Goal: Transaction & Acquisition: Book appointment/travel/reservation

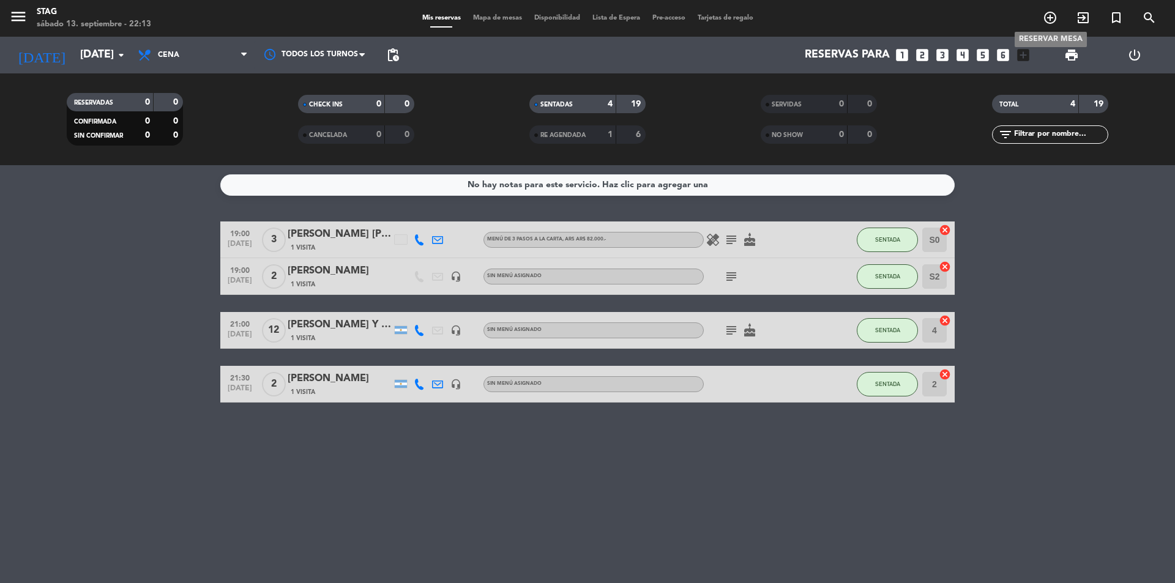
click at [1049, 13] on icon "add_circle_outline" at bounding box center [1050, 17] width 15 height 15
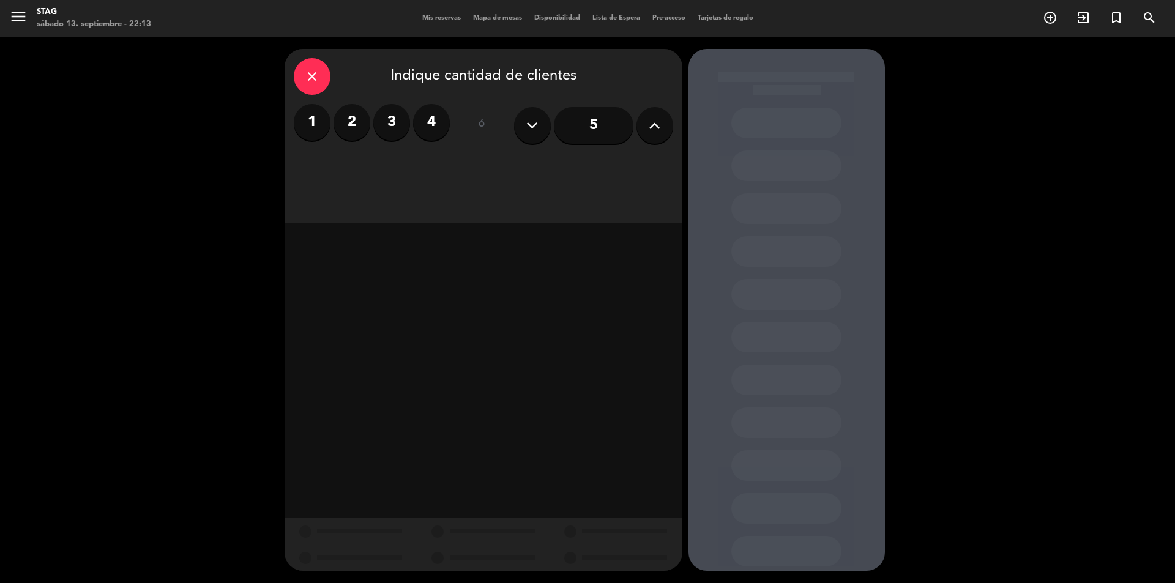
click at [364, 114] on label "2" at bounding box center [351, 122] width 37 height 37
click at [627, 162] on div "Cena" at bounding box center [610, 167] width 124 height 24
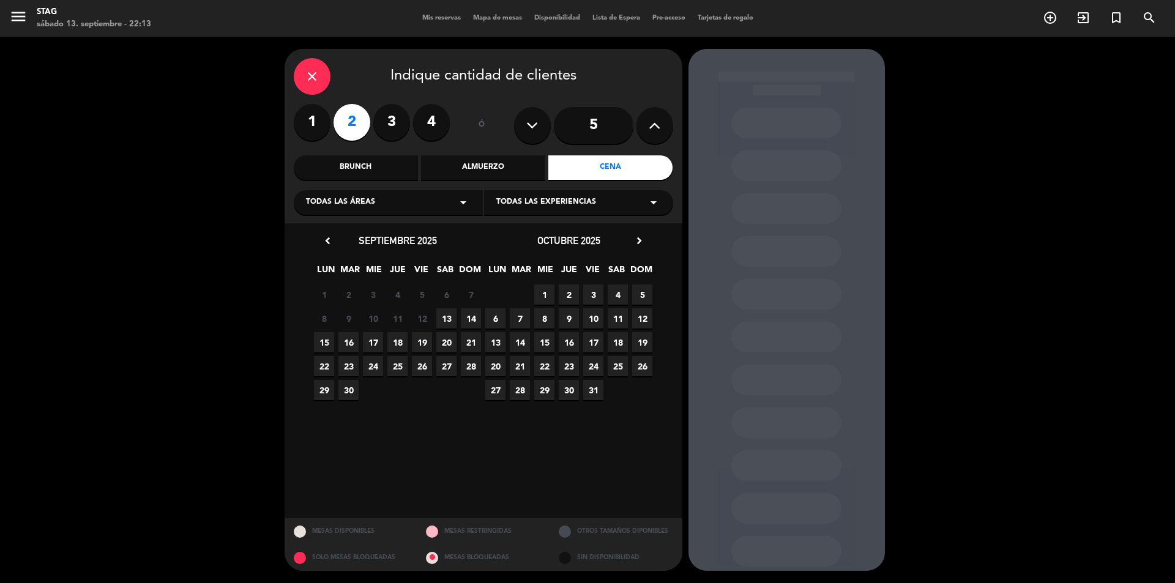
click at [452, 319] on span "13" at bounding box center [446, 318] width 20 height 20
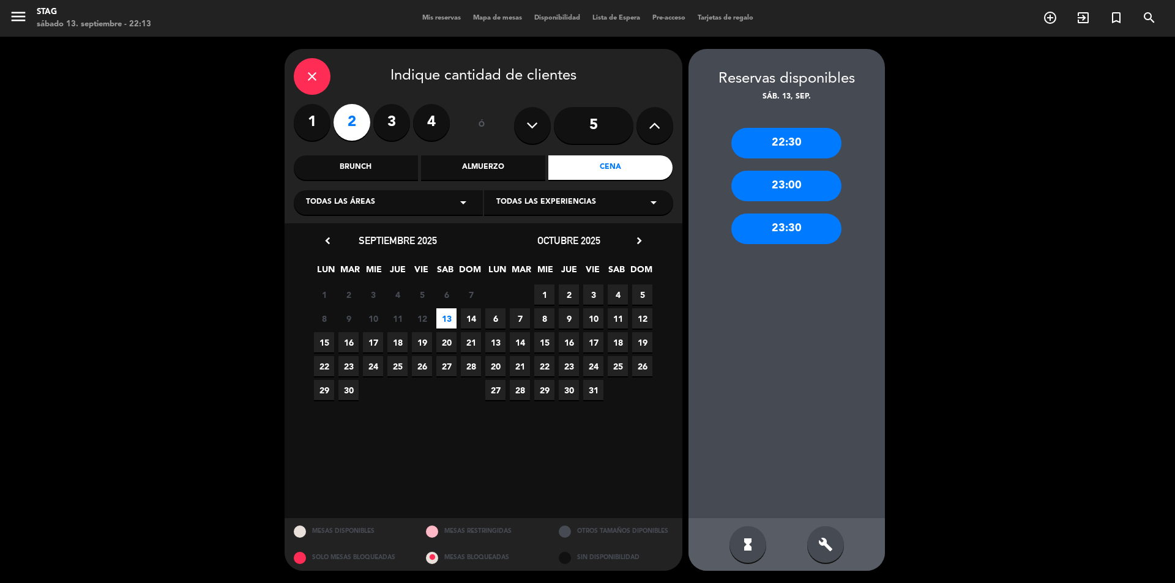
click at [776, 144] on div "22:30" at bounding box center [786, 143] width 110 height 31
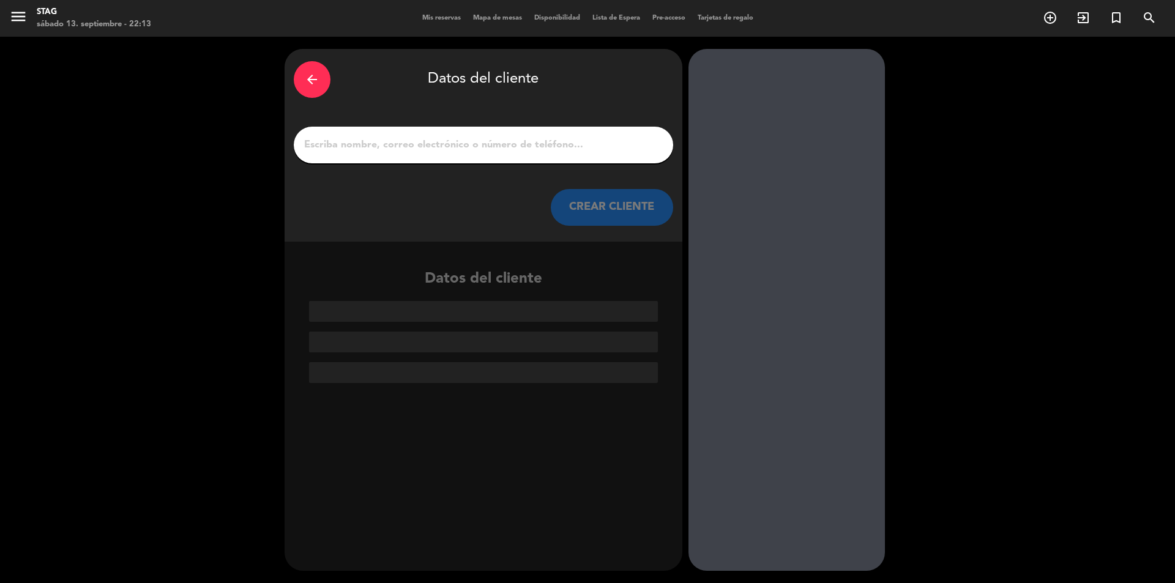
click at [342, 149] on input "1" at bounding box center [483, 144] width 361 height 17
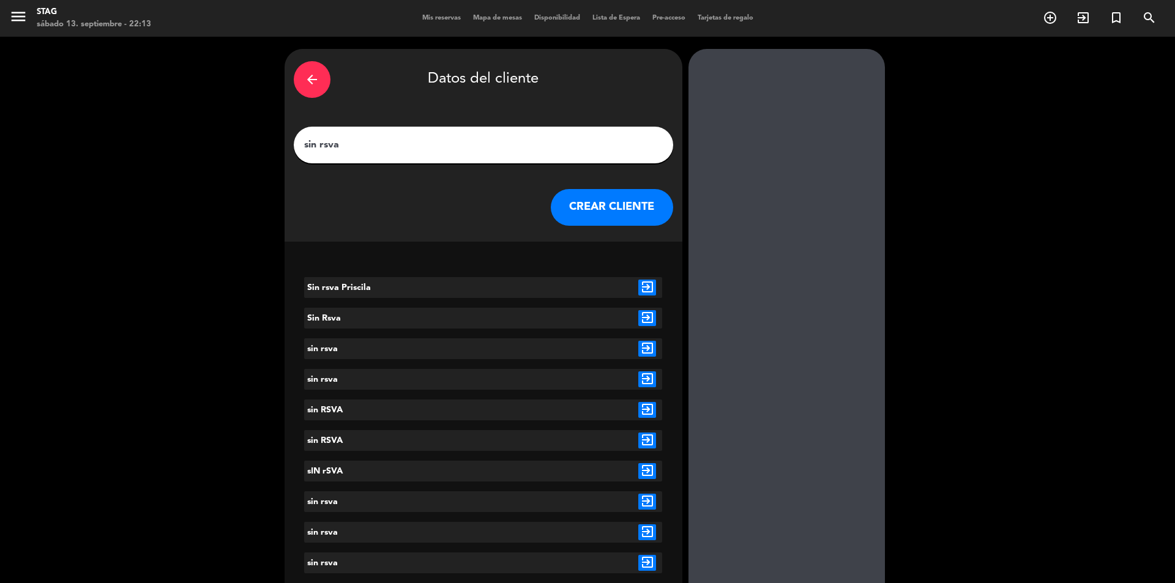
type input "sin rsva"
click at [620, 204] on button "CREAR CLIENTE" at bounding box center [612, 207] width 122 height 37
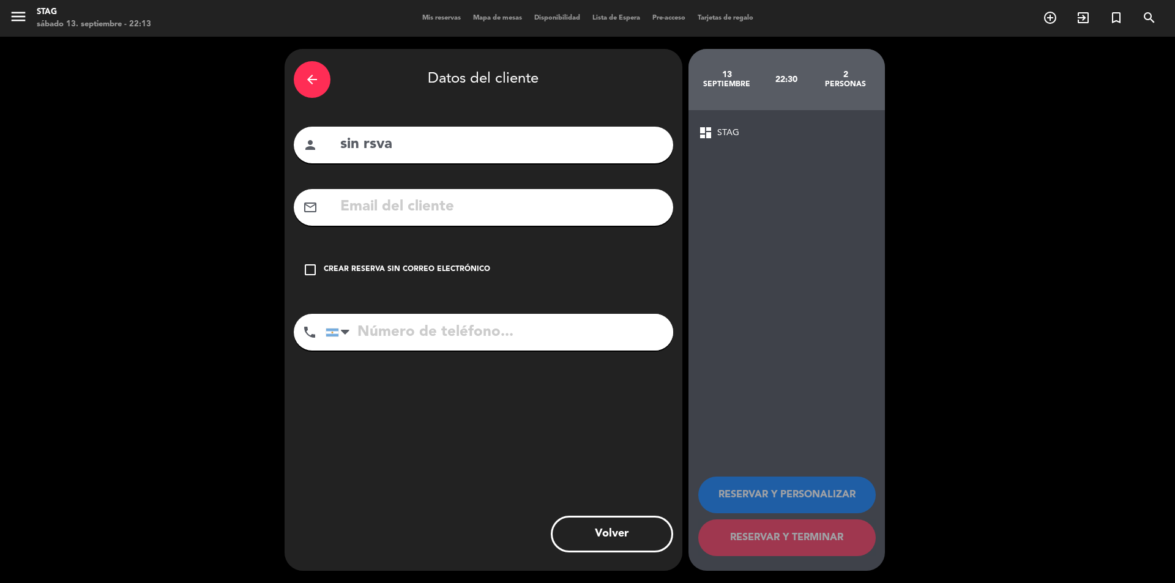
drag, startPoint x: 332, startPoint y: 269, endPoint x: 350, endPoint y: 272, distance: 17.9
click at [338, 269] on div "Crear reserva sin correo electrónico" at bounding box center [407, 270] width 166 height 12
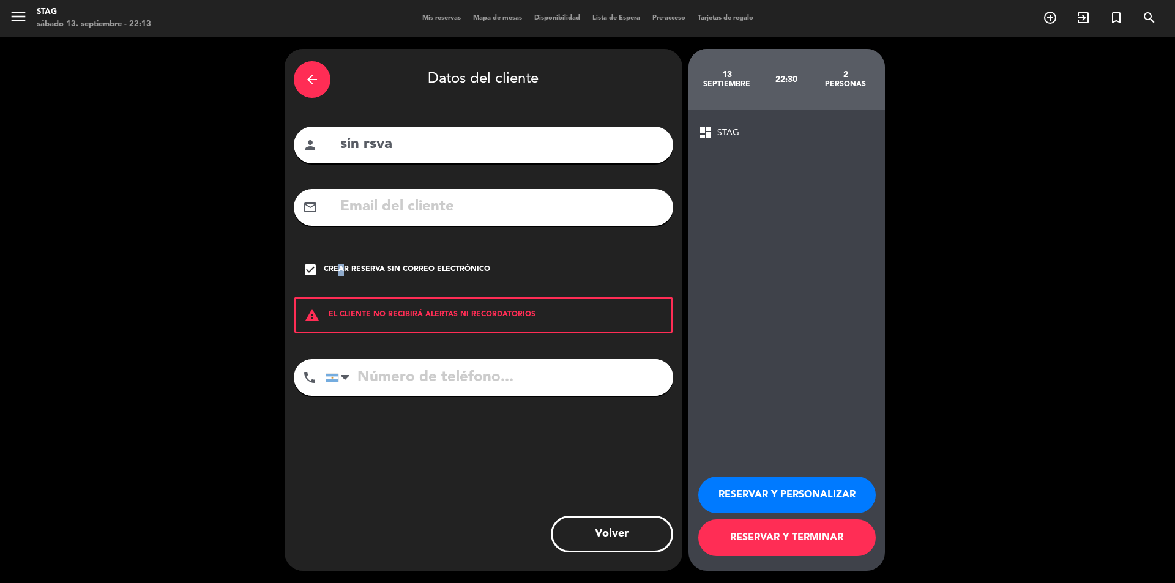
click at [788, 499] on button "RESERVAR Y PERSONALIZAR" at bounding box center [786, 495] width 177 height 37
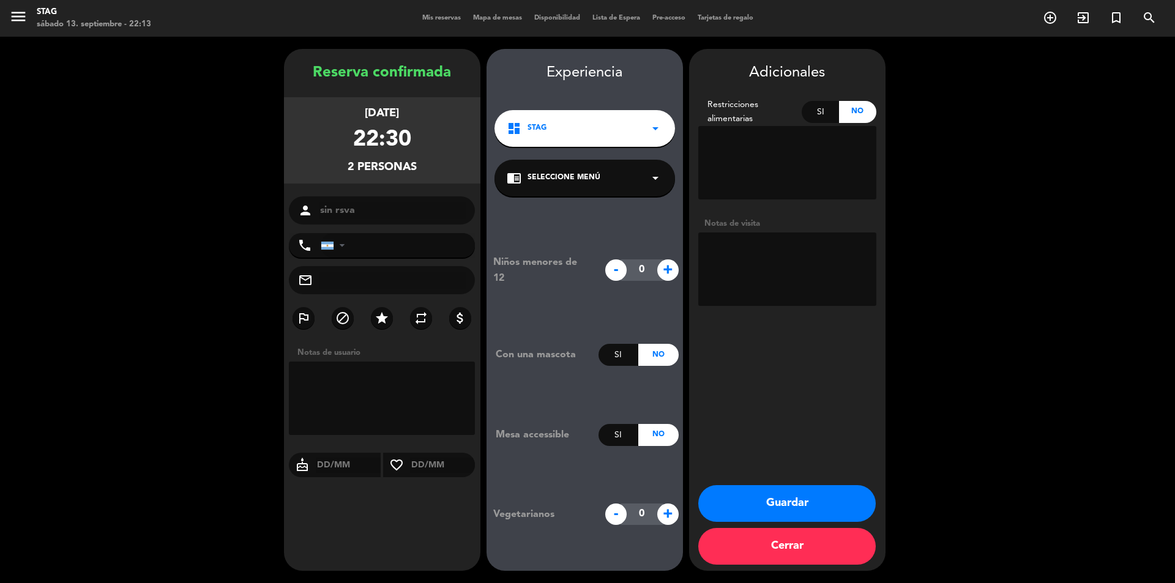
click at [365, 384] on textarea at bounding box center [382, 398] width 187 height 73
type textarea "De la [US_STATE]"
click at [787, 496] on button "Guardar" at bounding box center [786, 503] width 177 height 37
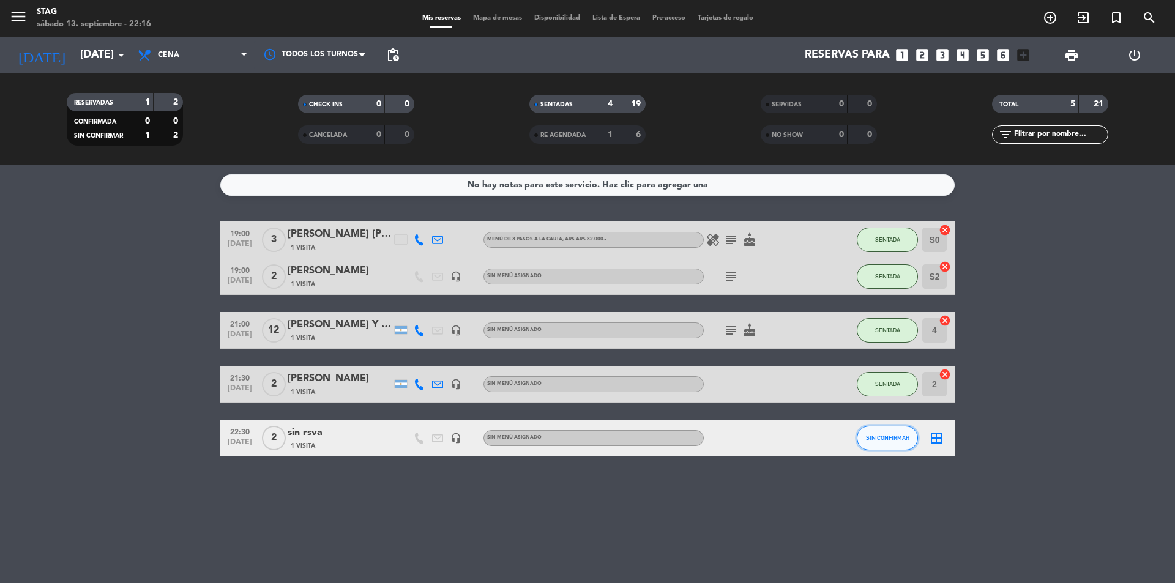
click at [902, 442] on button "SIN CONFIRMAR" at bounding box center [887, 438] width 61 height 24
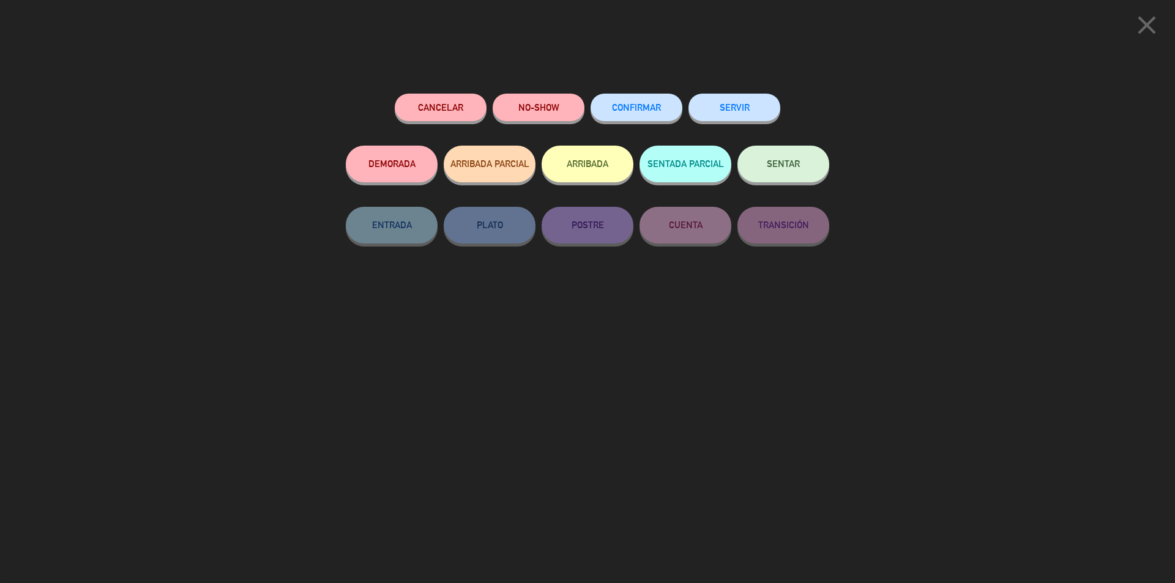
drag, startPoint x: 760, startPoint y: 160, endPoint x: 768, endPoint y: 177, distance: 18.9
click at [761, 160] on button "SENTAR" at bounding box center [783, 164] width 92 height 37
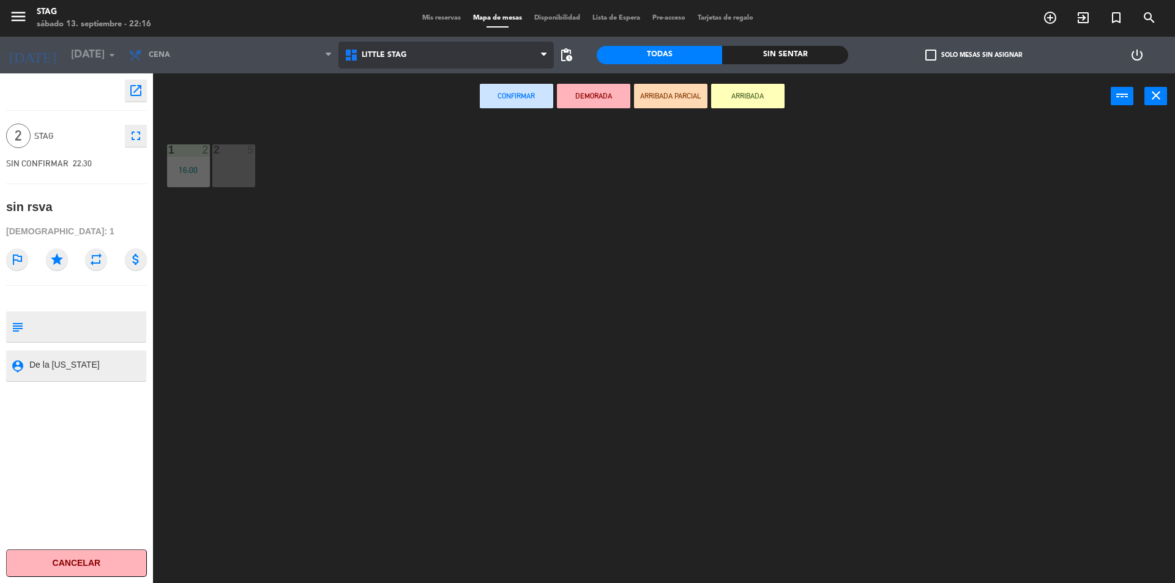
click at [355, 57] on icon at bounding box center [353, 55] width 18 height 15
click at [372, 106] on ng-component "menu STAG sábado 13. septiembre - 22:16 Mis reservas Mapa de mesas Disponibilid…" at bounding box center [587, 293] width 1175 height 586
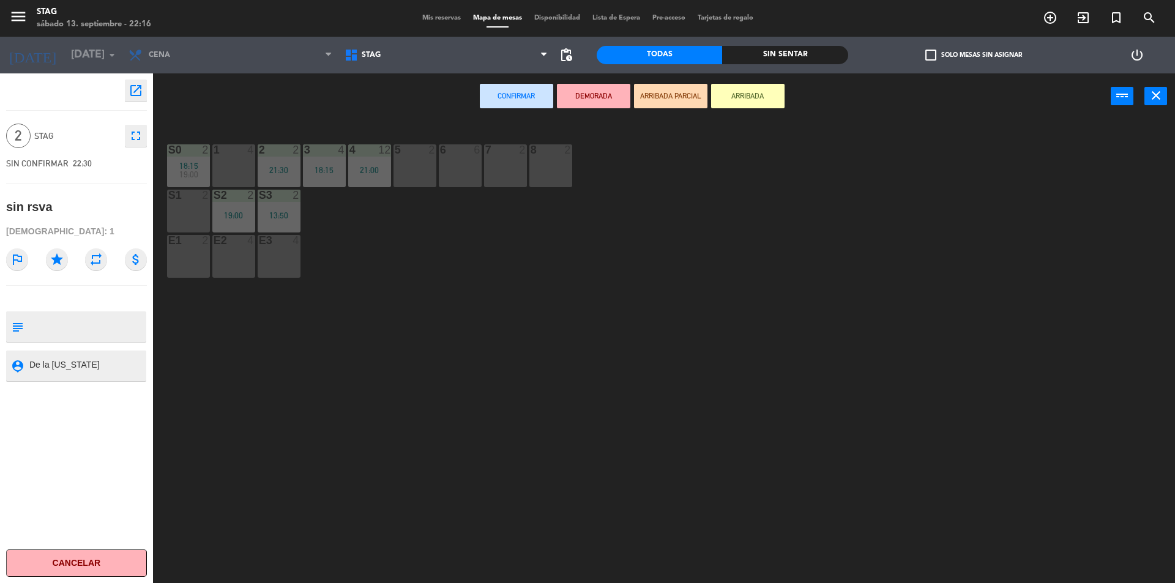
click at [242, 184] on div "1 4" at bounding box center [233, 165] width 43 height 43
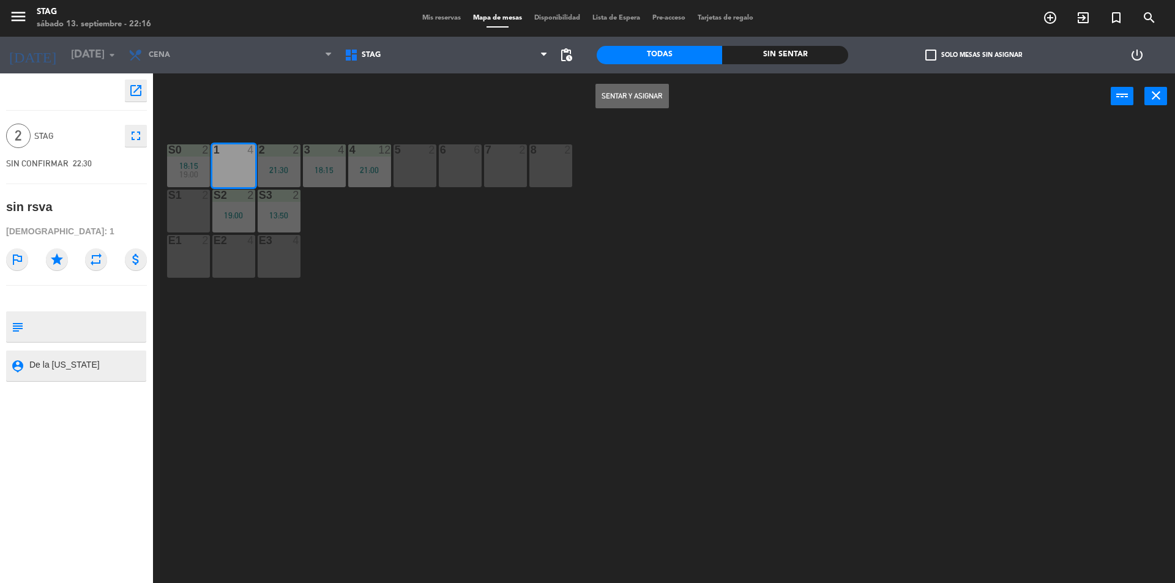
drag, startPoint x: 627, startPoint y: 100, endPoint x: 614, endPoint y: 124, distance: 26.6
click at [628, 99] on button "Sentar y Asignar" at bounding box center [631, 96] width 73 height 24
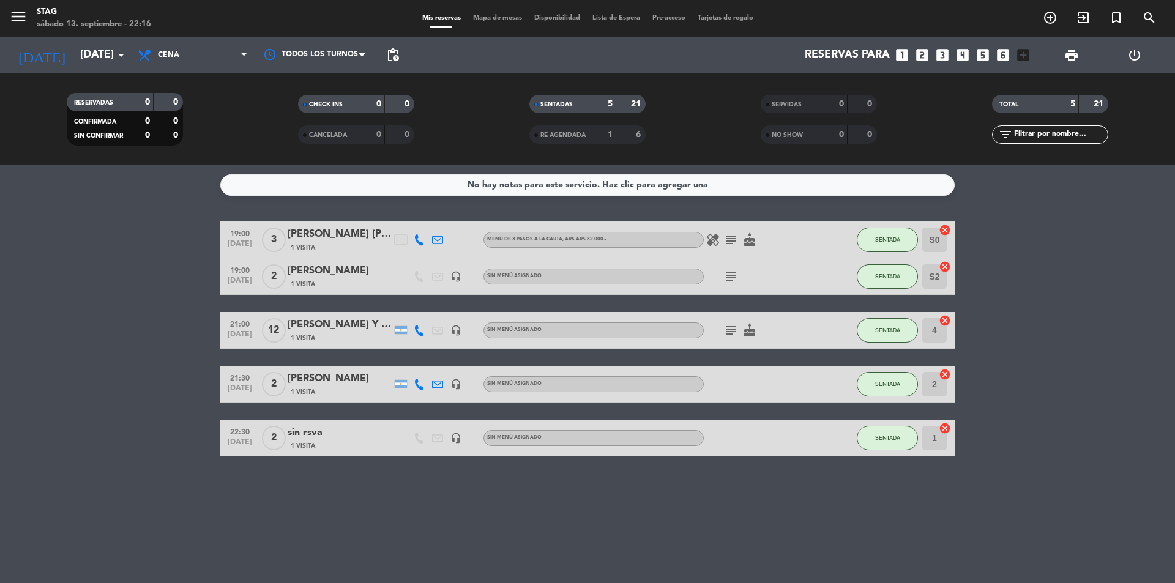
click at [1008, 354] on bookings-row "19:00 [DATE] 3 [PERSON_NAME] [PERSON_NAME] 1 Visita Menú de 3 pasos a la Carta …" at bounding box center [587, 338] width 1175 height 235
